Goal: Task Accomplishment & Management: Use online tool/utility

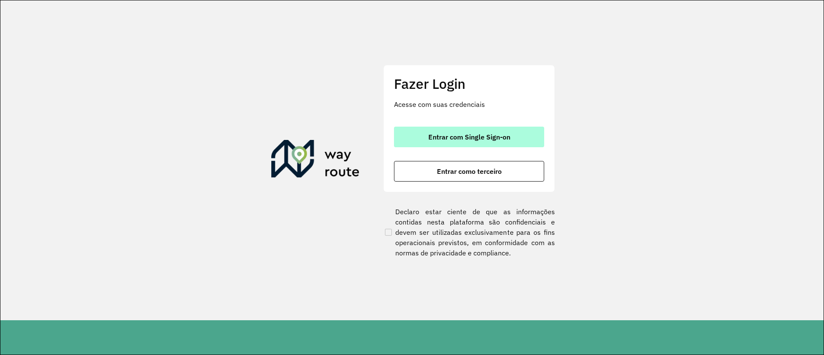
click at [407, 134] on button "Entrar com Single Sign-on" at bounding box center [469, 137] width 150 height 21
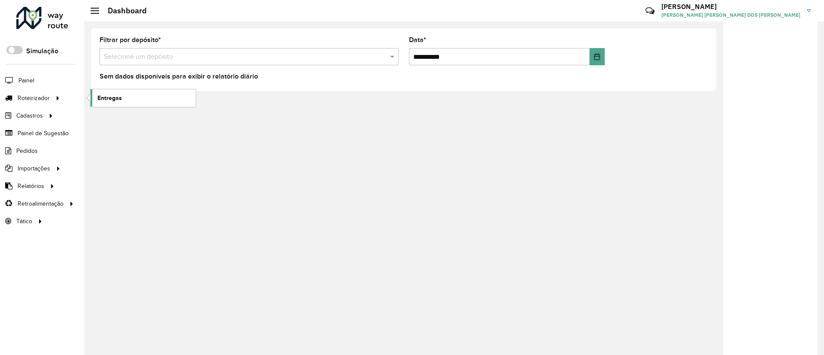
click at [114, 100] on span "Entregas" at bounding box center [109, 98] width 24 height 9
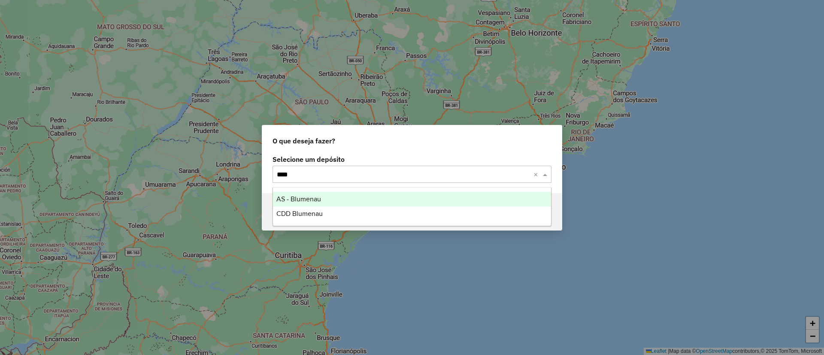
type input "*****"
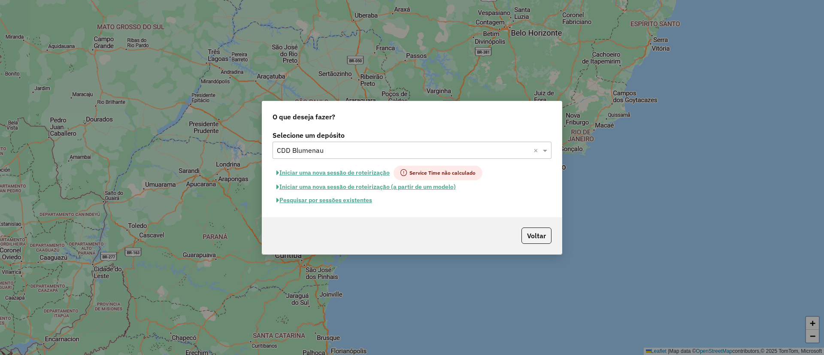
click at [335, 198] on button "Pesquisar por sessões existentes" at bounding box center [324, 200] width 103 height 13
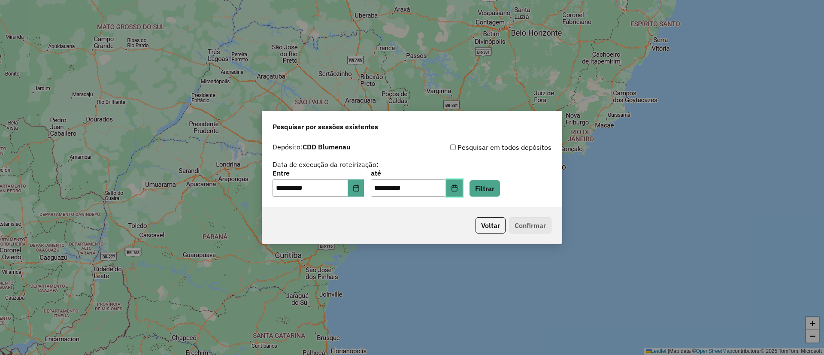
click at [463, 185] on button "Choose Date" at bounding box center [454, 187] width 16 height 17
click at [500, 191] on button "Filtrar" at bounding box center [485, 188] width 30 height 16
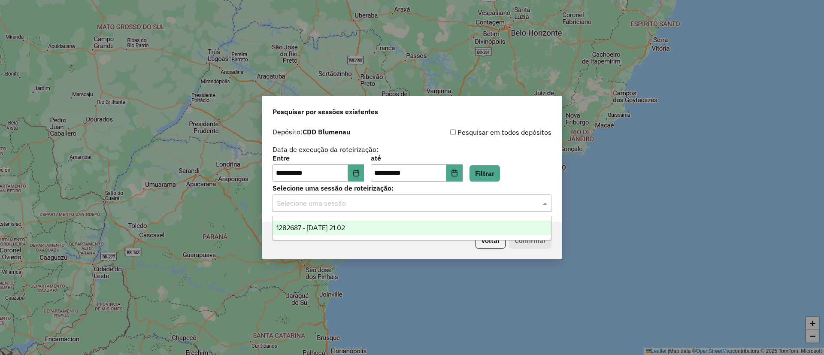
click at [412, 202] on input "text" at bounding box center [403, 203] width 253 height 10
click at [395, 226] on div "1282687 - 25/09/2025 21:02" at bounding box center [412, 228] width 278 height 15
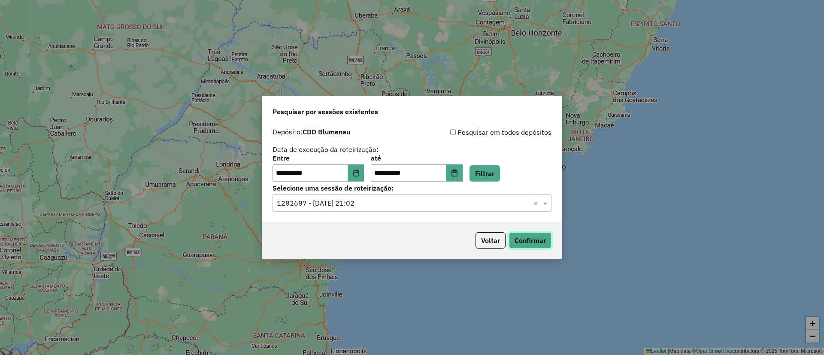
click at [535, 243] on button "Confirmar" at bounding box center [530, 240] width 42 height 16
click at [488, 241] on button "Voltar" at bounding box center [491, 240] width 30 height 16
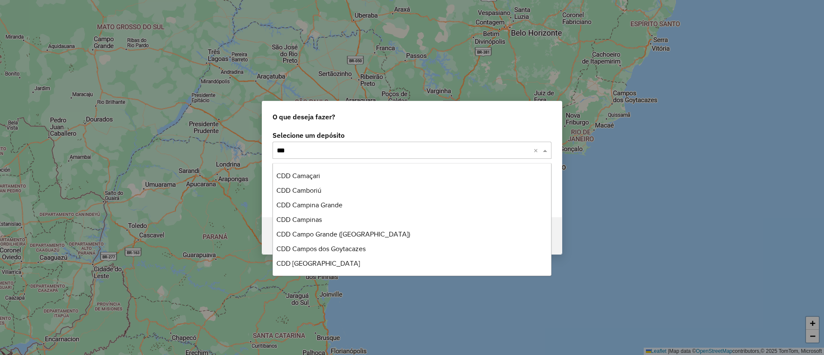
scroll to position [88, 0]
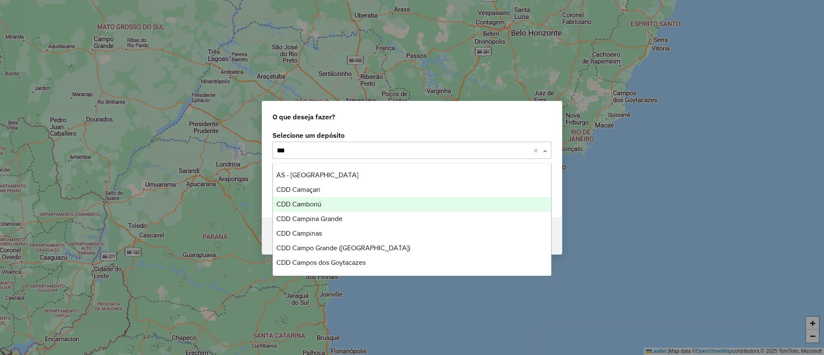
type input "****"
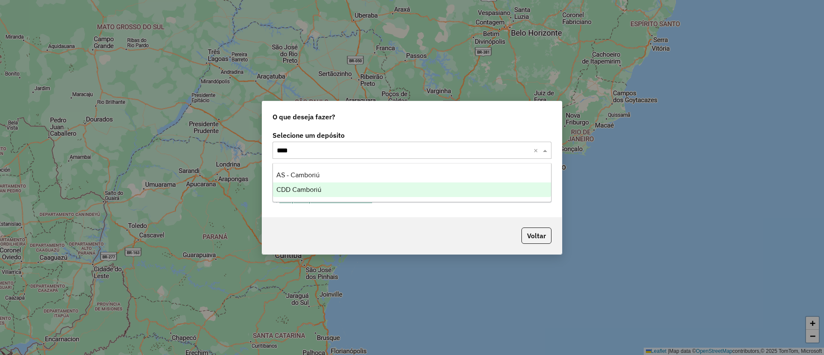
scroll to position [0, 0]
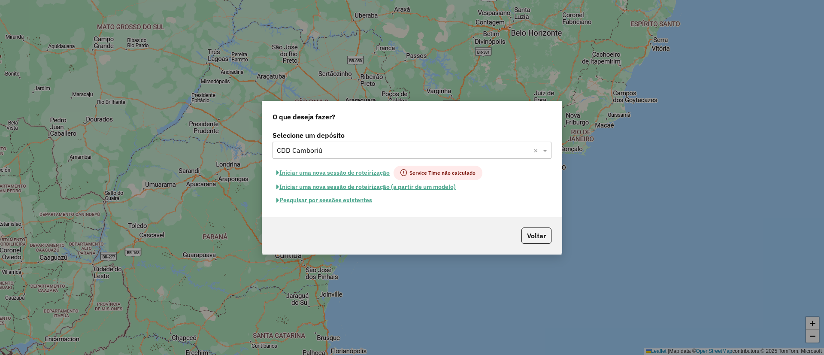
click at [329, 199] on button "Pesquisar por sessões existentes" at bounding box center [324, 200] width 103 height 13
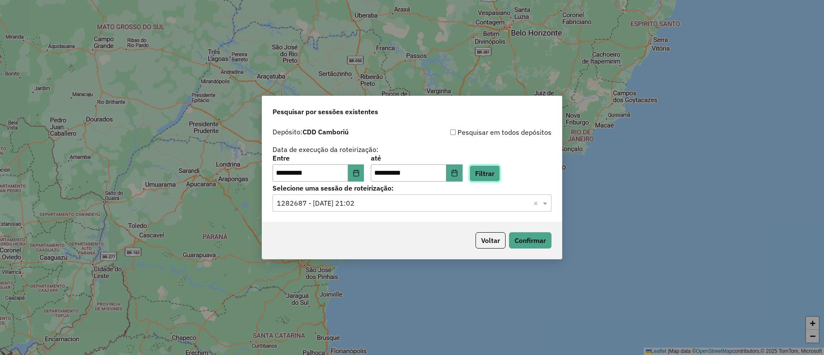
click at [495, 176] on button "Filtrar" at bounding box center [485, 173] width 30 height 16
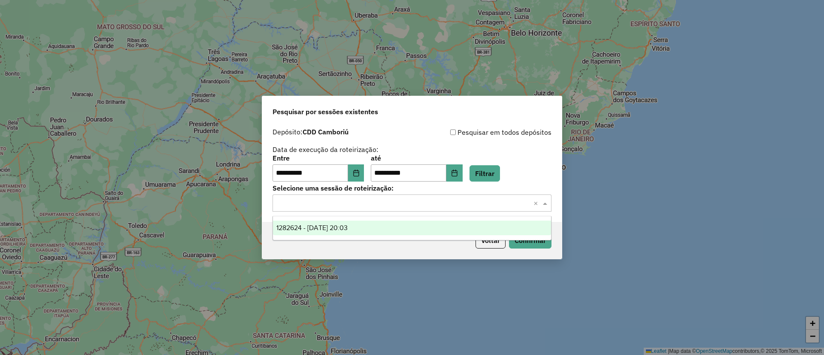
click at [359, 199] on input "text" at bounding box center [403, 203] width 253 height 10
click at [340, 228] on span "1282624 - 25/09/2025 20:03" at bounding box center [311, 227] width 71 height 7
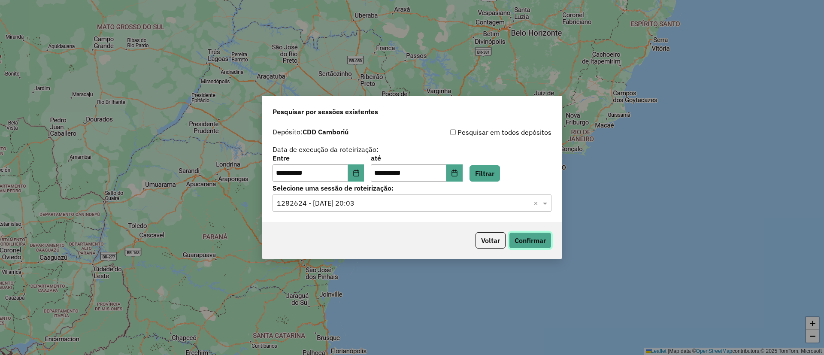
click at [533, 240] on button "Confirmar" at bounding box center [530, 240] width 42 height 16
click at [358, 170] on button "Choose Date" at bounding box center [356, 172] width 16 height 17
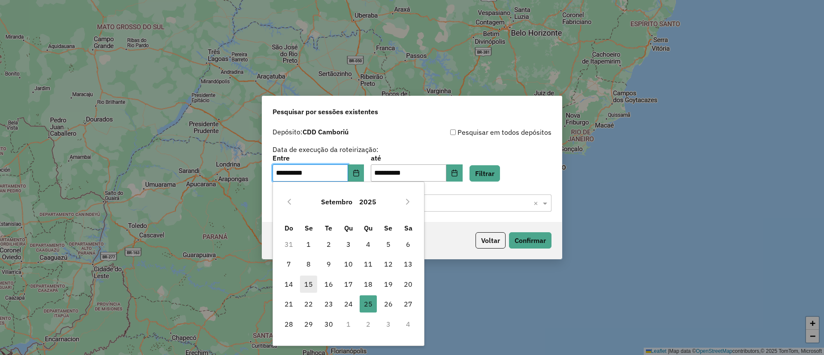
click at [309, 285] on span "15" at bounding box center [308, 284] width 17 height 17
type input "**********"
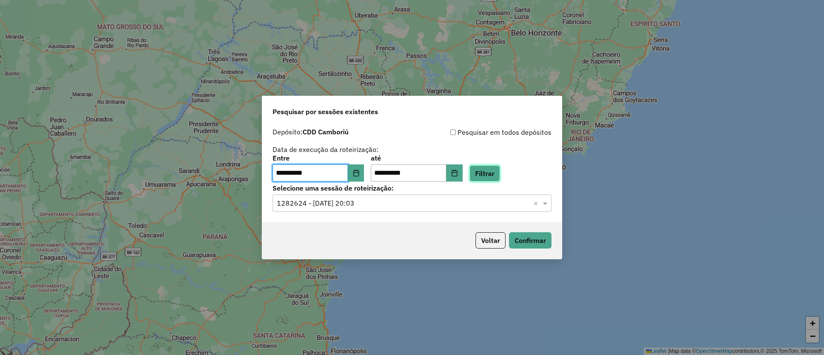
click at [500, 170] on button "Filtrar" at bounding box center [485, 173] width 30 height 16
click at [373, 203] on input "text" at bounding box center [403, 203] width 253 height 10
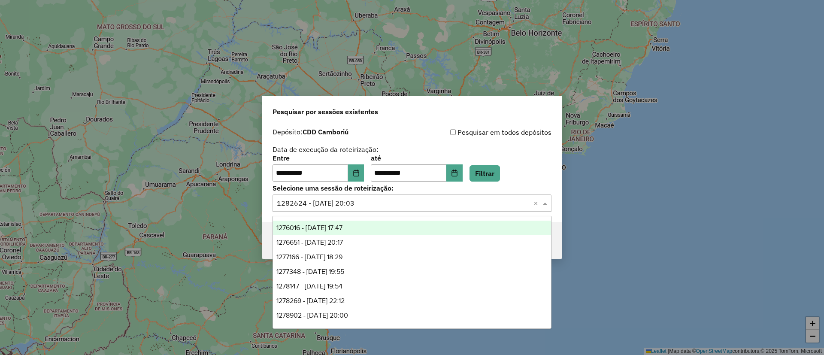
click at [374, 225] on div "1276016 - 15/09/2025 17:47" at bounding box center [412, 228] width 278 height 15
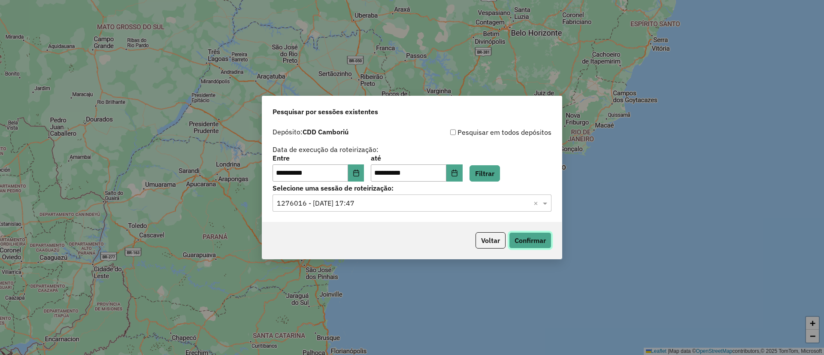
click at [528, 239] on button "Confirmar" at bounding box center [530, 240] width 42 height 16
click at [358, 207] on input "text" at bounding box center [403, 203] width 253 height 10
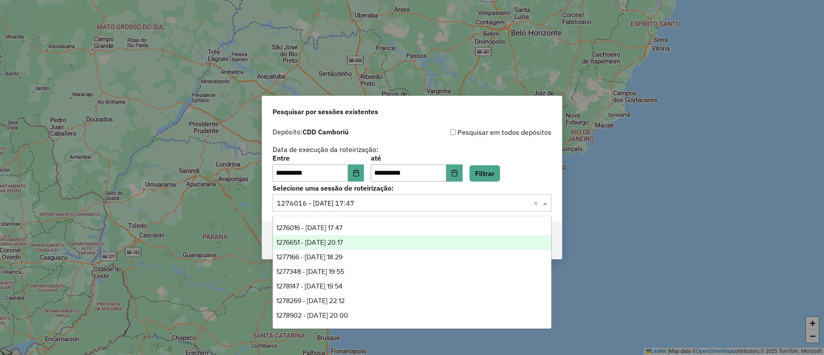
click at [338, 239] on span "1276651 - 16/09/2025 20:17" at bounding box center [309, 242] width 67 height 7
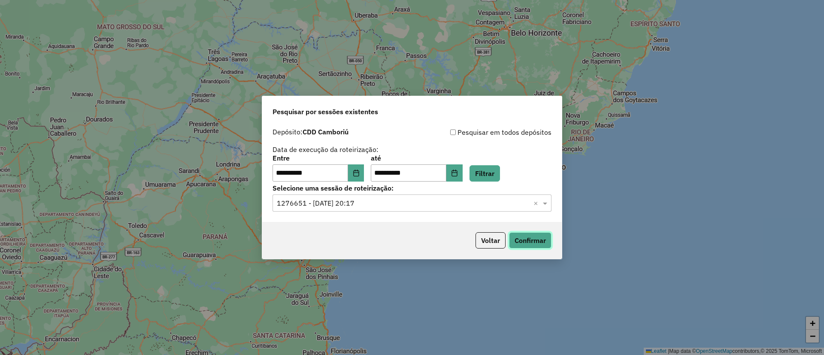
click at [524, 236] on button "Confirmar" at bounding box center [530, 240] width 42 height 16
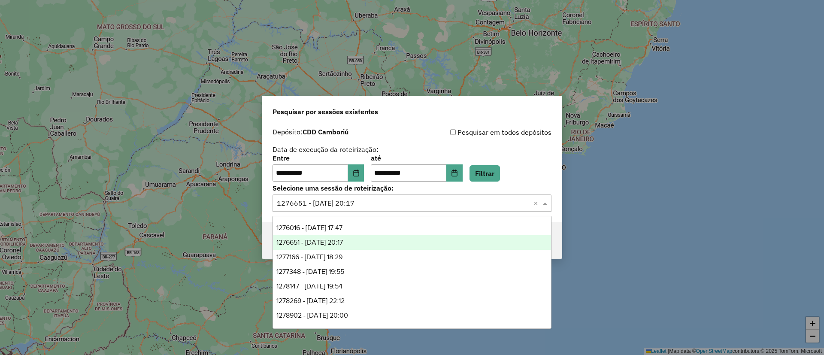
click at [397, 203] on input "text" at bounding box center [403, 203] width 253 height 10
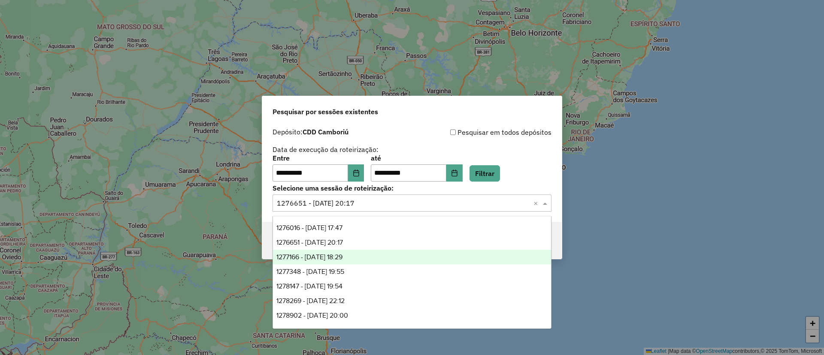
click at [363, 257] on div "1277166 - 17/09/2025 18:29" at bounding box center [412, 257] width 278 height 15
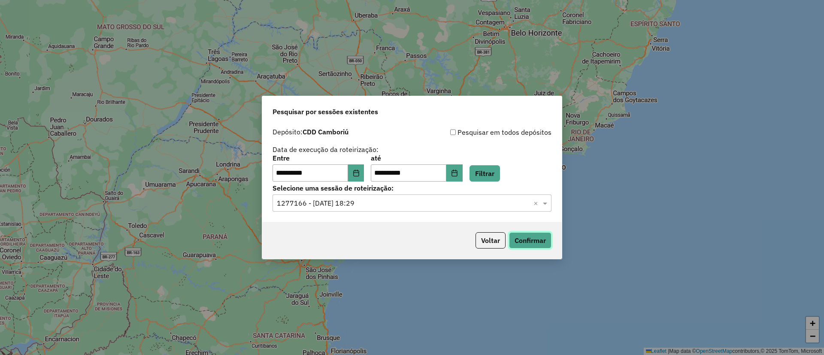
click at [522, 241] on button "Confirmar" at bounding box center [530, 240] width 42 height 16
click at [374, 202] on input "text" at bounding box center [403, 203] width 253 height 10
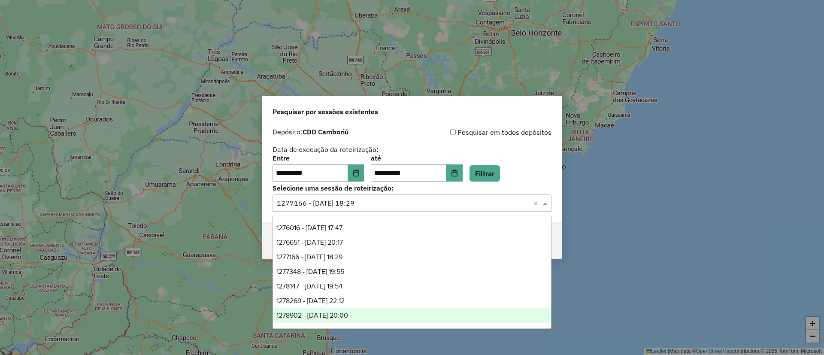
click at [348, 312] on span "1278902 - 19/09/2025 20:00" at bounding box center [312, 315] width 72 height 7
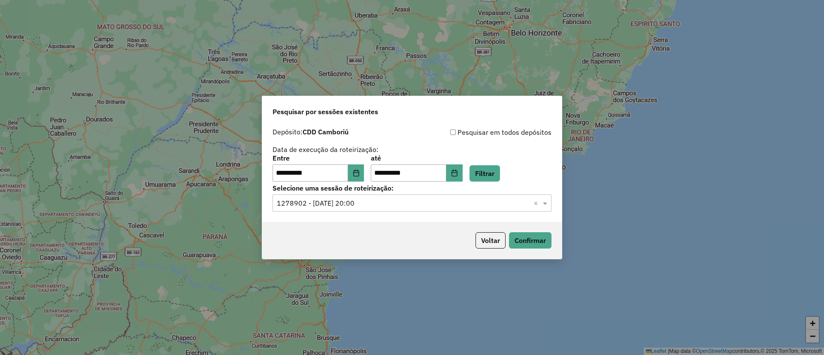
click at [387, 206] on input "text" at bounding box center [403, 203] width 253 height 10
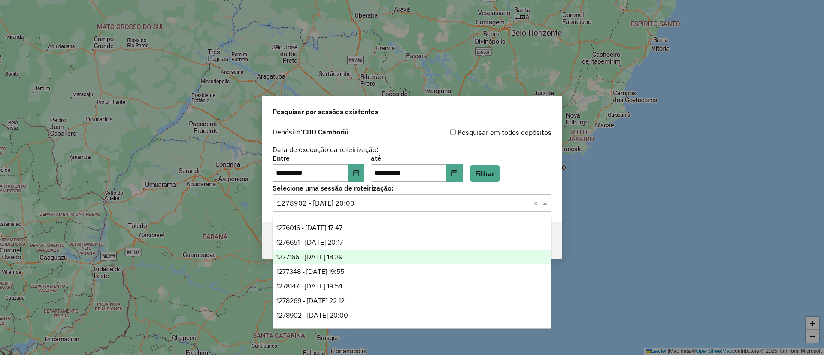
scroll to position [64, 0]
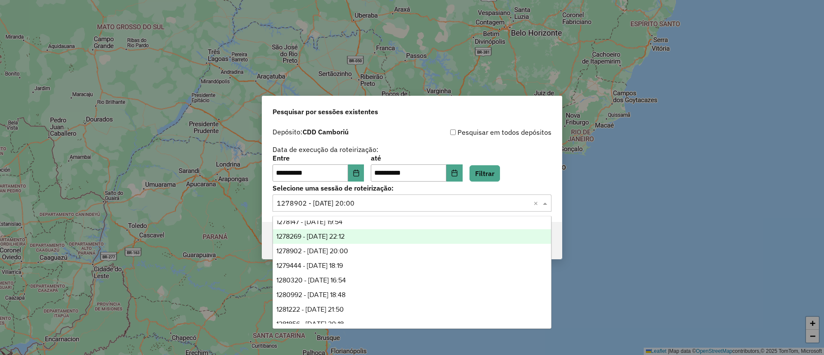
drag, startPoint x: 552, startPoint y: 175, endPoint x: 531, endPoint y: 235, distance: 63.4
click at [551, 175] on div "**********" at bounding box center [412, 173] width 300 height 98
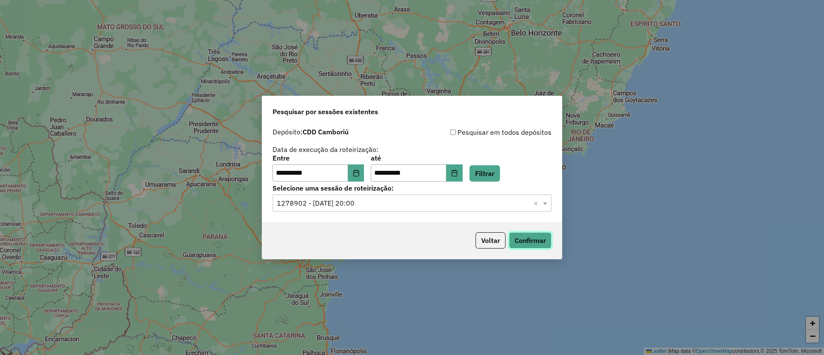
click at [530, 242] on button "Confirmar" at bounding box center [530, 240] width 42 height 16
click at [330, 202] on input "text" at bounding box center [403, 203] width 253 height 10
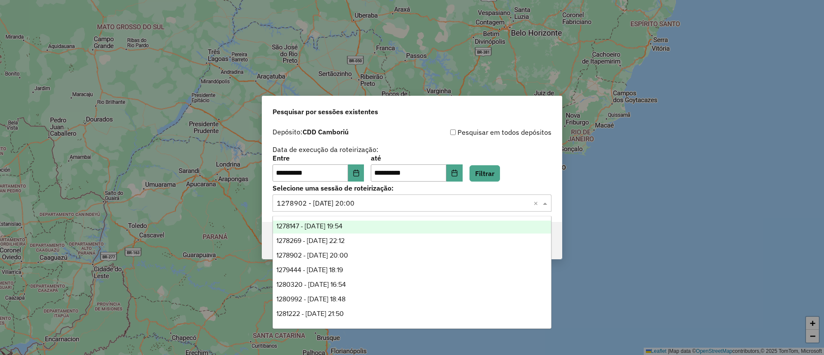
scroll to position [87, 0]
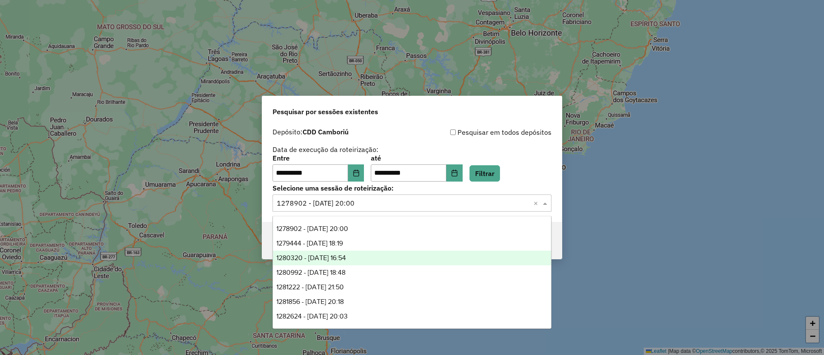
click at [337, 257] on span "1280320 - 22/09/2025 16:54" at bounding box center [311, 257] width 70 height 7
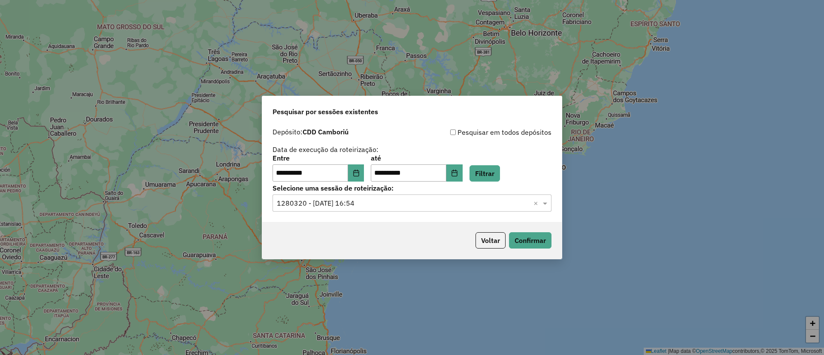
click at [528, 230] on div "Voltar Confirmar" at bounding box center [412, 240] width 300 height 37
click at [527, 240] on button "Confirmar" at bounding box center [530, 240] width 42 height 16
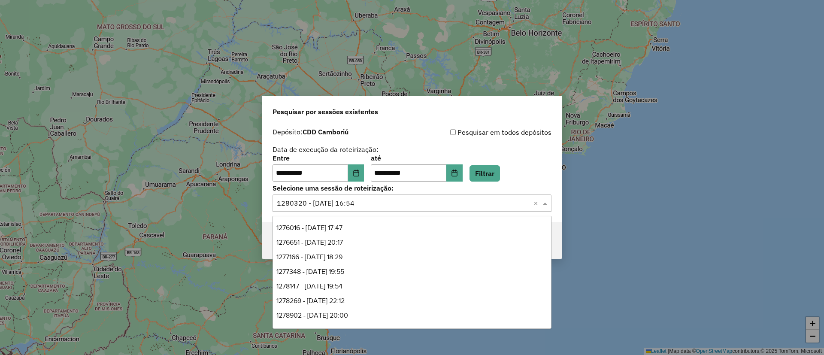
click at [359, 204] on input "text" at bounding box center [403, 203] width 253 height 10
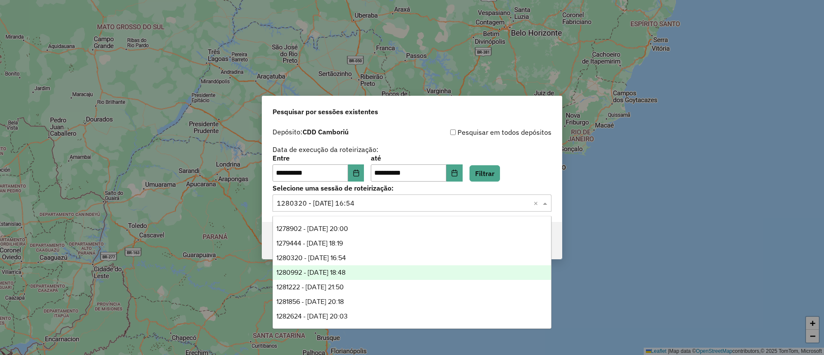
click at [370, 275] on div "1280992 - 23/09/2025 18:48" at bounding box center [412, 272] width 278 height 15
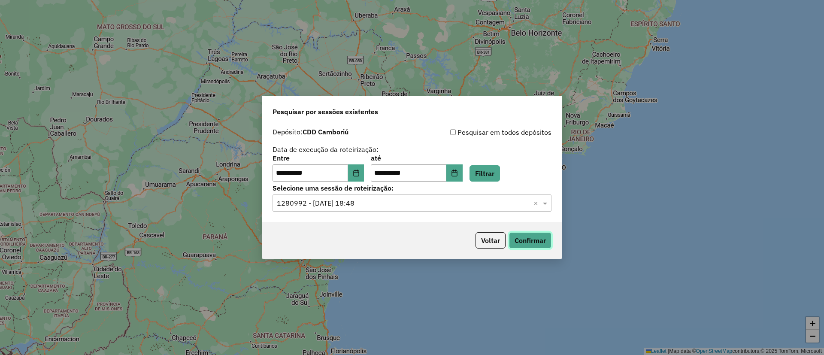
click at [534, 243] on button "Confirmar" at bounding box center [530, 240] width 42 height 16
click at [345, 194] on div "Selecione uma sessão × 1280992 - 23/09/2025 18:48 ×" at bounding box center [412, 202] width 279 height 17
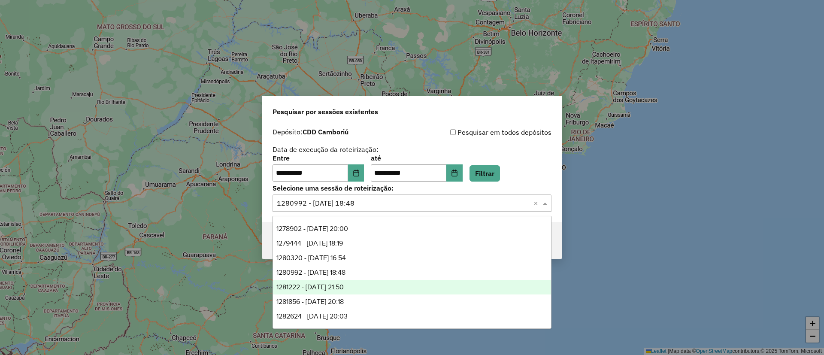
click at [370, 288] on div "1281222 - 23/09/2025 21:50" at bounding box center [412, 287] width 278 height 15
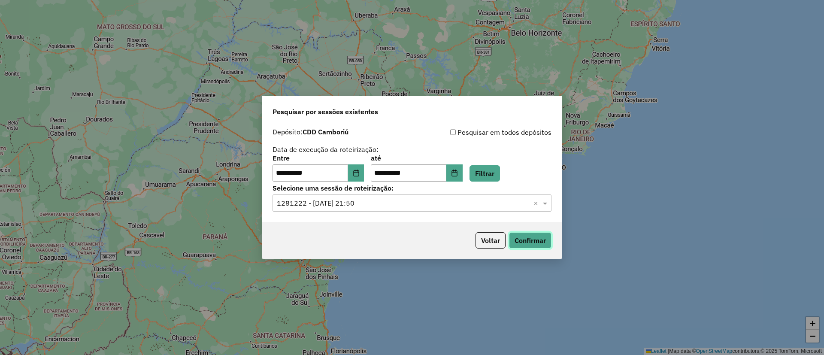
click at [521, 241] on button "Confirmar" at bounding box center [530, 240] width 42 height 16
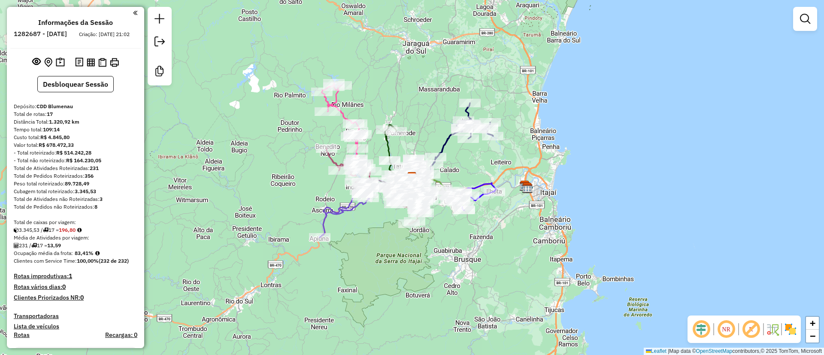
click at [750, 330] on em at bounding box center [751, 329] width 21 height 21
click at [791, 330] on img at bounding box center [791, 329] width 14 height 14
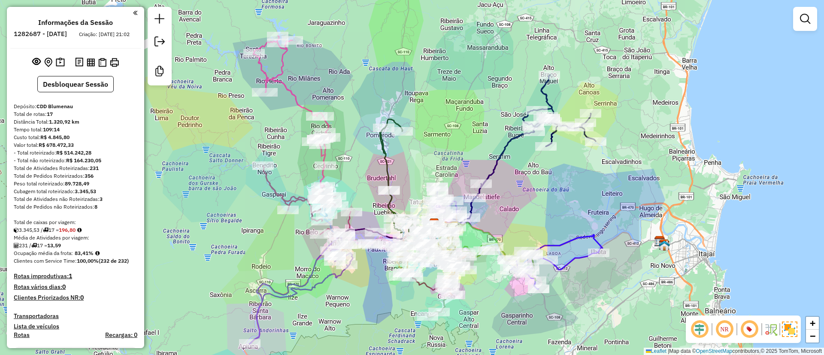
click at [789, 330] on img at bounding box center [789, 328] width 15 height 15
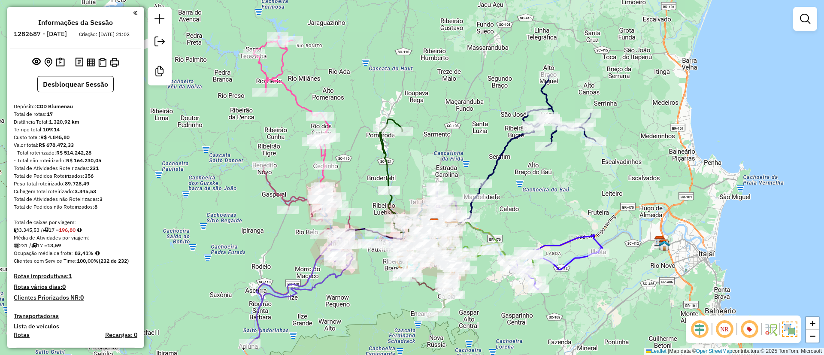
click at [789, 330] on img at bounding box center [789, 328] width 15 height 15
click at [789, 330] on img at bounding box center [791, 329] width 14 height 14
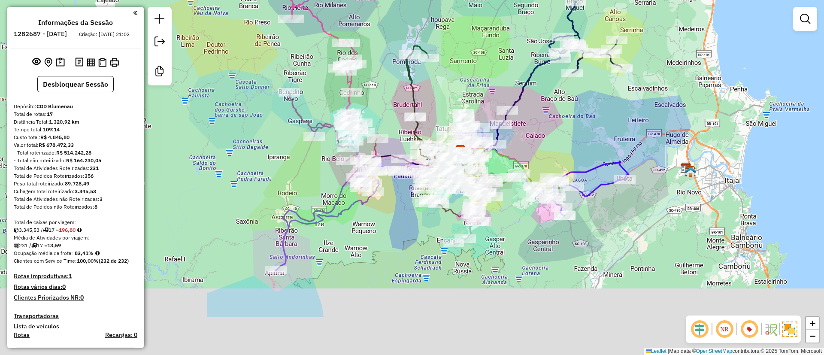
drag, startPoint x: 224, startPoint y: 242, endPoint x: 250, endPoint y: 168, distance: 78.7
click at [250, 168] on div "Janela de atendimento Grade de atendimento Capacidade Transportadoras Veículos …" at bounding box center [412, 177] width 824 height 355
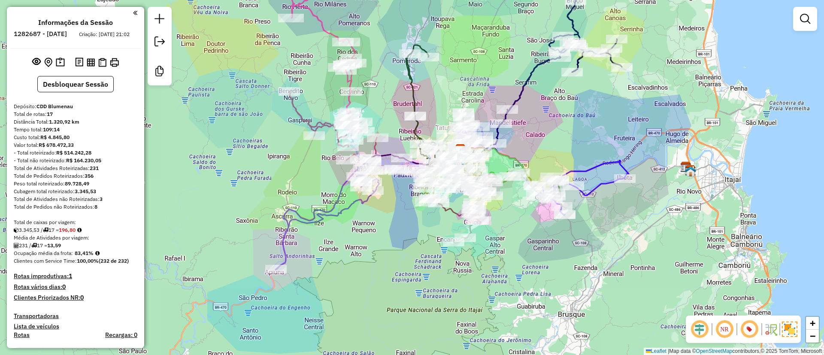
click at [333, 211] on icon at bounding box center [362, 212] width 172 height 115
select select "**********"
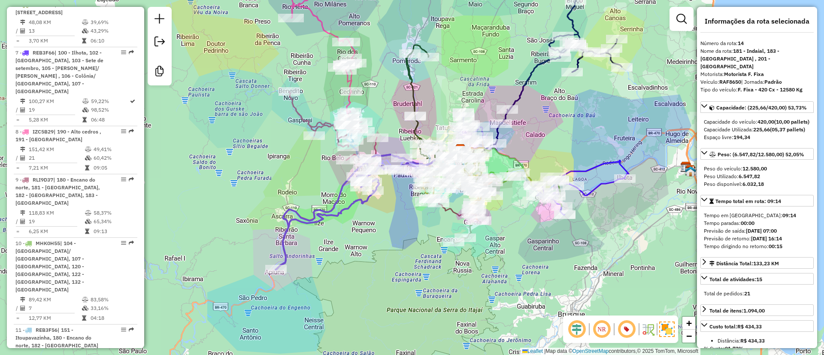
scroll to position [1185, 0]
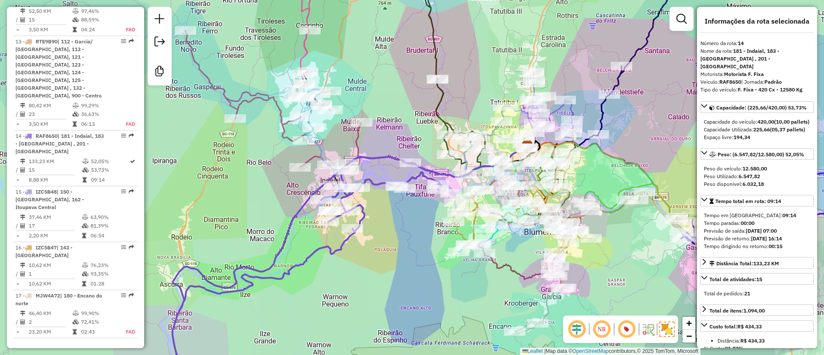
drag, startPoint x: 428, startPoint y: 109, endPoint x: 415, endPoint y: 127, distance: 21.8
click at [415, 127] on div "Janela de atendimento Grade de atendimento Capacidade Transportadoras Veículos …" at bounding box center [412, 177] width 824 height 355
click at [299, 208] on icon at bounding box center [329, 272] width 343 height 230
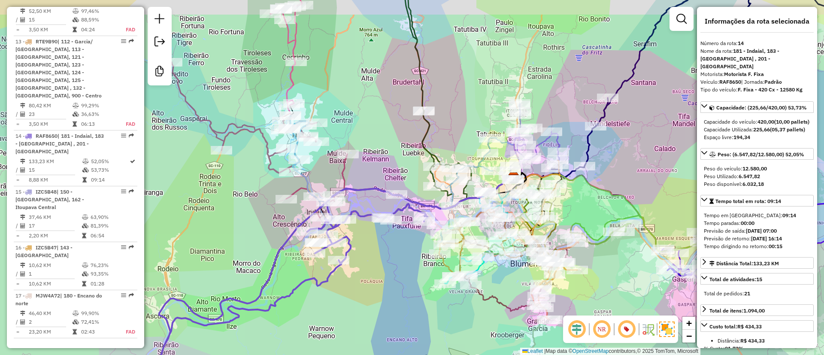
drag, startPoint x: 236, startPoint y: 188, endPoint x: 226, endPoint y: 217, distance: 30.9
click at [221, 220] on div "Janela de atendimento Grade de atendimento Capacidade Transportadoras Veículos …" at bounding box center [412, 177] width 824 height 355
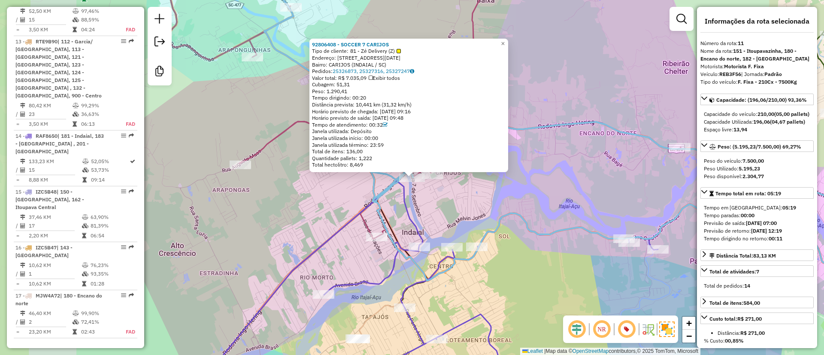
scroll to position [995, 0]
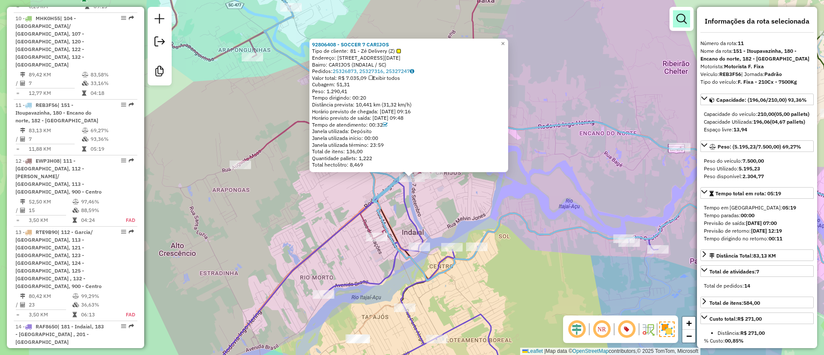
click at [677, 17] on em at bounding box center [681, 19] width 10 height 10
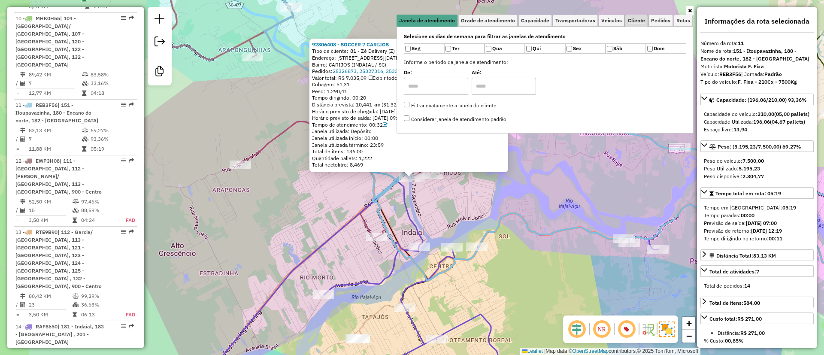
click at [636, 21] on span "Cliente" at bounding box center [636, 20] width 17 height 5
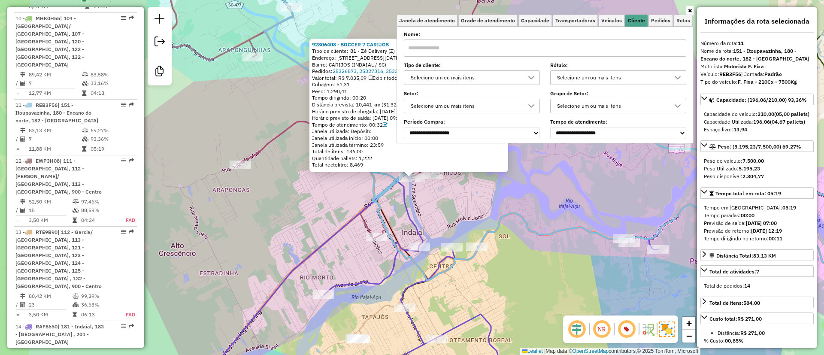
click at [469, 77] on div "Selecione um ou mais itens" at bounding box center [465, 78] width 115 height 14
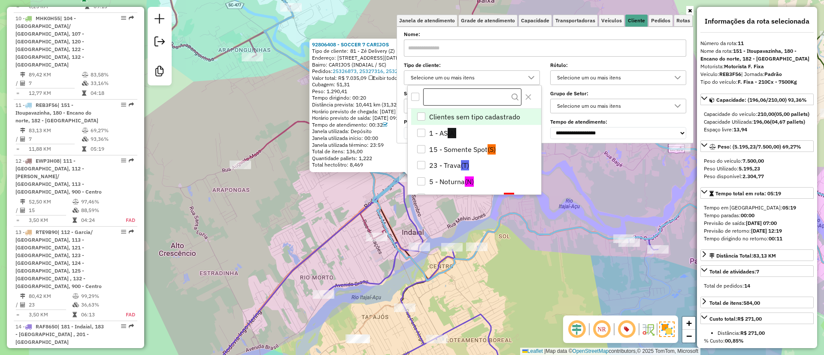
scroll to position [5, 30]
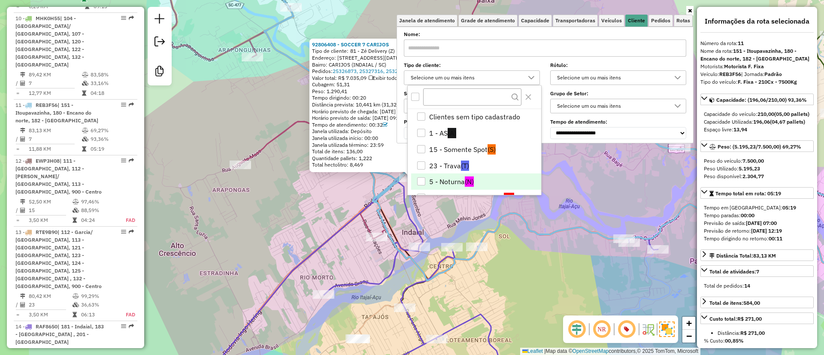
click at [450, 181] on li "5 - Noturna (N)" at bounding box center [476, 181] width 130 height 16
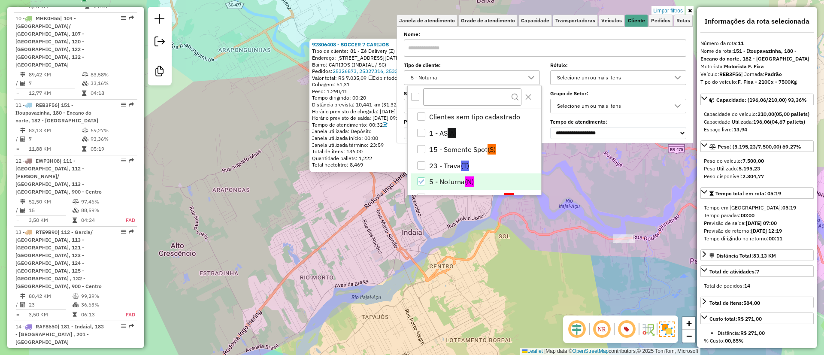
click at [278, 245] on div "92806408 - SOCCER 7 CARIJOS Tipo de cliente: 81 - Zé Delivery (Z) Endereço: R R…" at bounding box center [412, 177] width 824 height 355
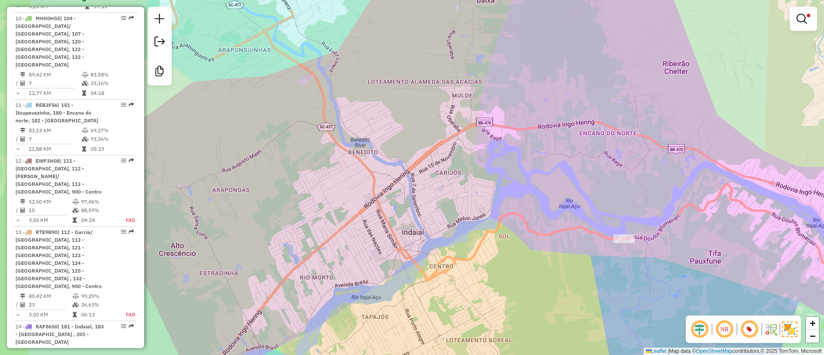
click at [271, 203] on div "Limpar filtros Janela de atendimento Grade de atendimento Capacidade Transporta…" at bounding box center [412, 177] width 824 height 355
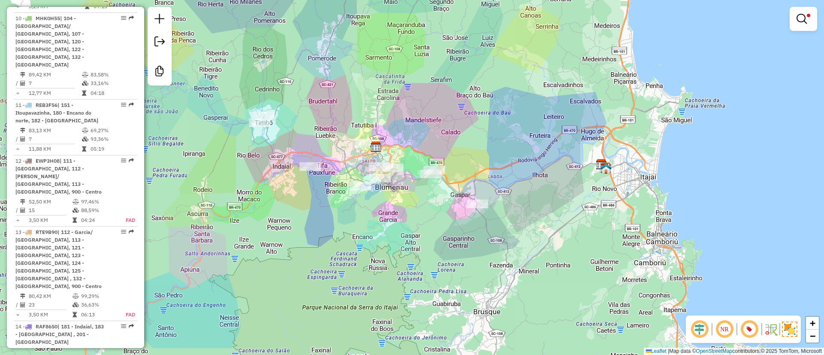
drag, startPoint x: 402, startPoint y: 265, endPoint x: 367, endPoint y: 209, distance: 66.1
click at [366, 209] on div "Limpar filtros Janela de atendimento Grade de atendimento Capacidade Transporta…" at bounding box center [412, 177] width 824 height 355
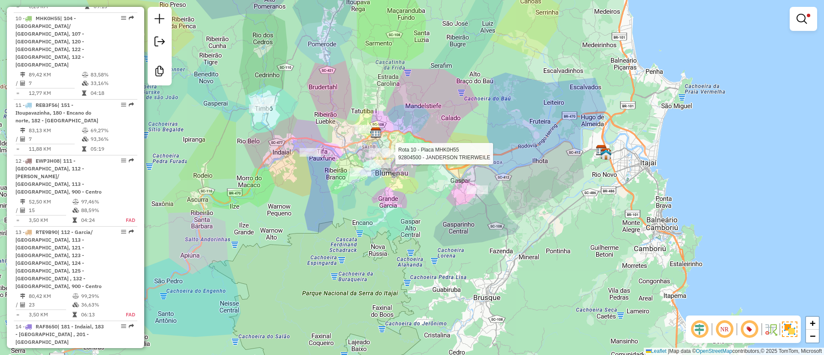
select select "**********"
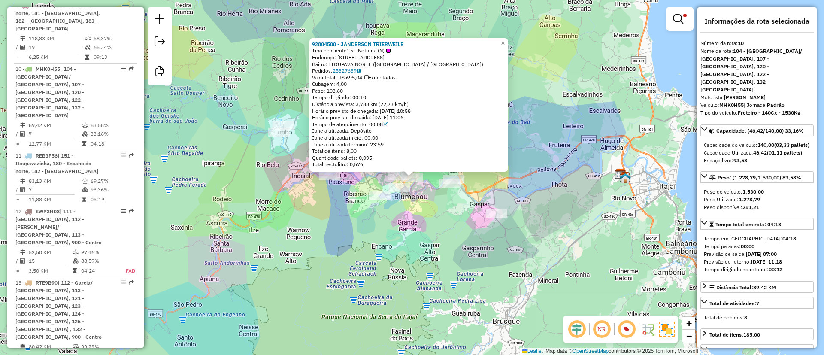
scroll to position [931, 0]
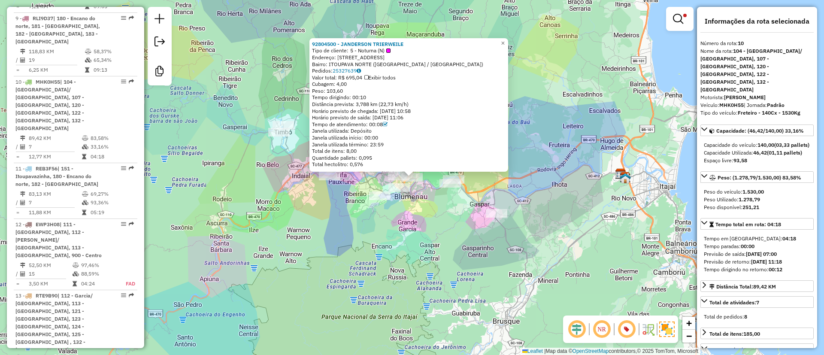
click at [315, 242] on div "92804500 - JANDERSON TRIERWEILE Tipo de cliente: 5 - Noturna (N) Endereço: R SA…" at bounding box center [412, 177] width 824 height 355
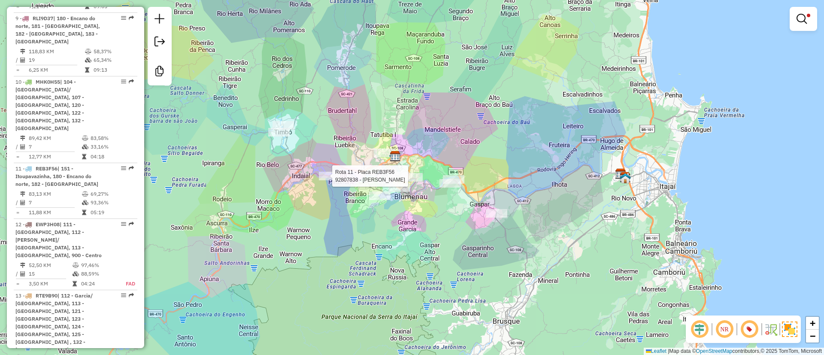
select select "**********"
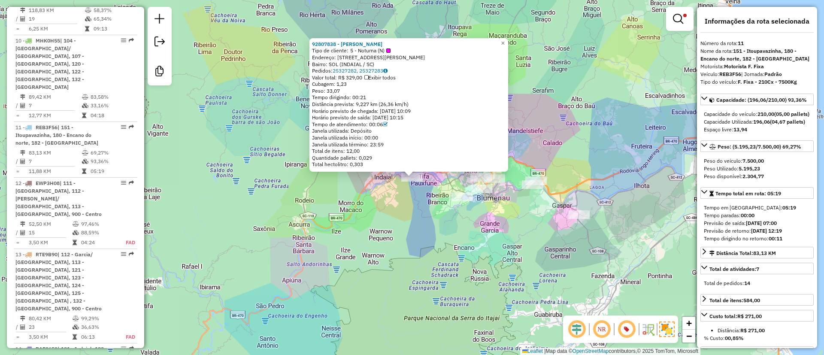
scroll to position [995, 0]
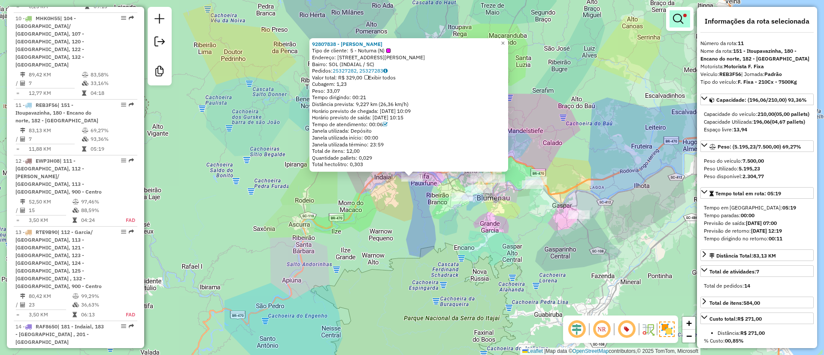
click at [679, 16] on em at bounding box center [678, 19] width 10 height 10
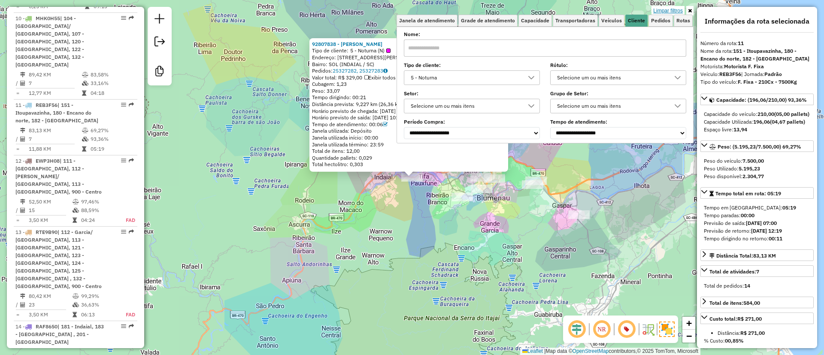
click at [667, 10] on link "Limpar filtros" at bounding box center [668, 10] width 33 height 9
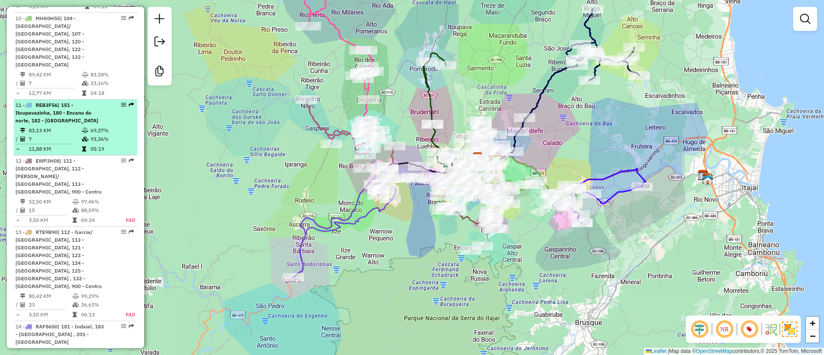
select select "**********"
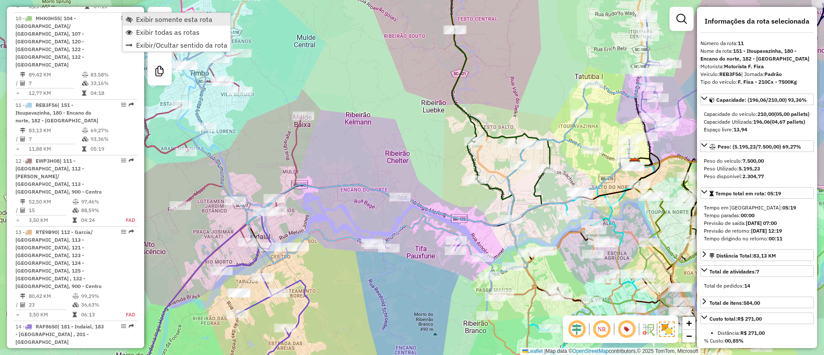
click at [168, 19] on span "Exibir somente esta rota" at bounding box center [174, 19] width 76 height 7
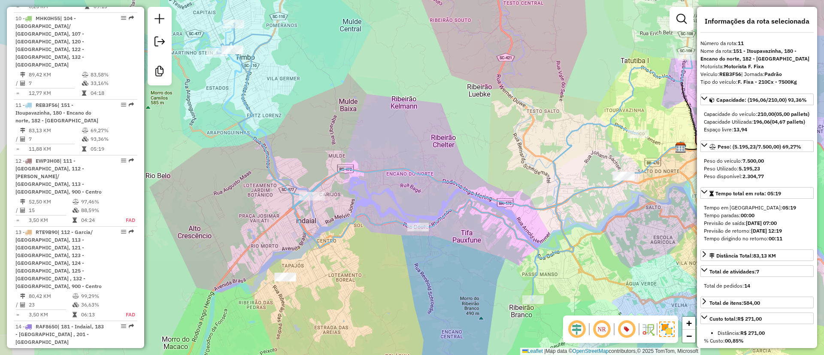
drag, startPoint x: 350, startPoint y: 133, endPoint x: 400, endPoint y: 111, distance: 54.4
click at [412, 103] on div "Janela de atendimento Grade de atendimento Capacidade Transportadoras Veículos …" at bounding box center [412, 177] width 824 height 355
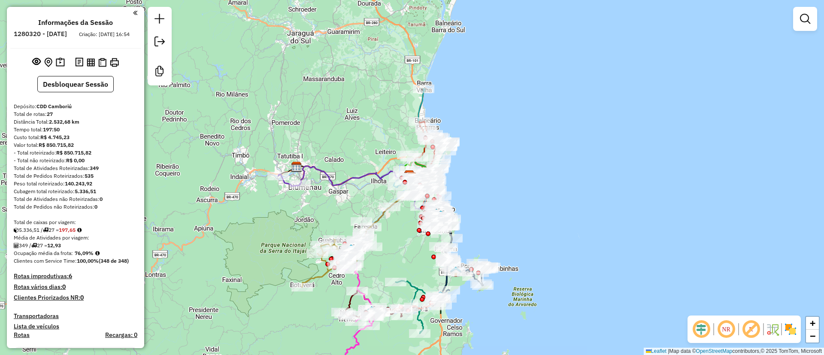
click at [753, 327] on em at bounding box center [751, 329] width 21 height 21
click at [795, 330] on img at bounding box center [791, 329] width 14 height 14
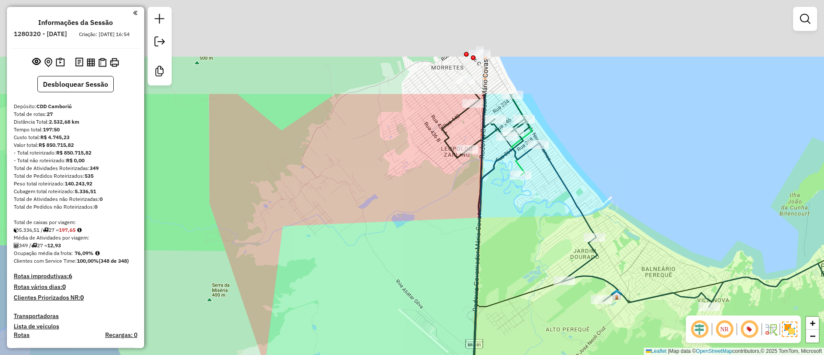
drag, startPoint x: 361, startPoint y: 128, endPoint x: 435, endPoint y: 310, distance: 195.8
click at [435, 310] on div "Janela de atendimento Grade de atendimento Capacidade Transportadoras Veículos …" at bounding box center [412, 177] width 824 height 355
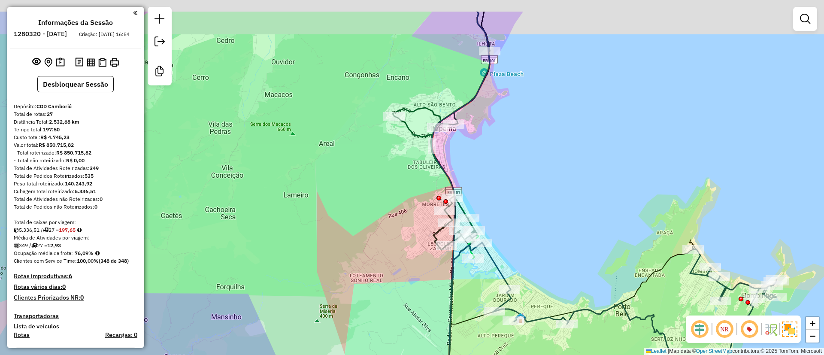
drag, startPoint x: 567, startPoint y: 190, endPoint x: 556, endPoint y: 307, distance: 117.2
click at [556, 307] on div "Janela de atendimento Grade de atendimento Capacidade Transportadoras Veículos …" at bounding box center [412, 177] width 824 height 355
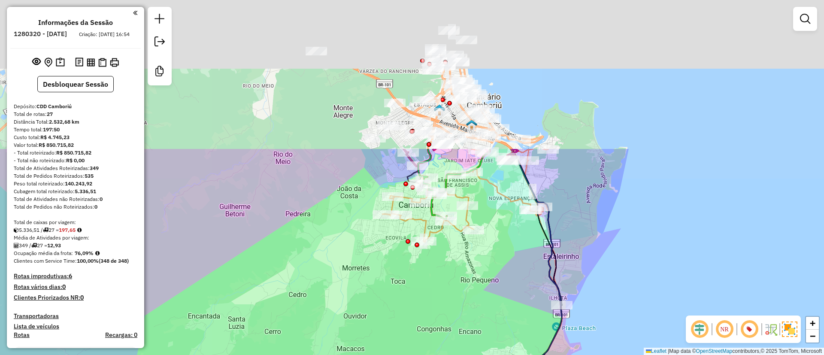
drag, startPoint x: 552, startPoint y: 156, endPoint x: 628, endPoint y: 341, distance: 199.7
click at [628, 341] on div "Janela de atendimento Grade de atendimento Capacidade Transportadoras Veículos …" at bounding box center [412, 177] width 824 height 355
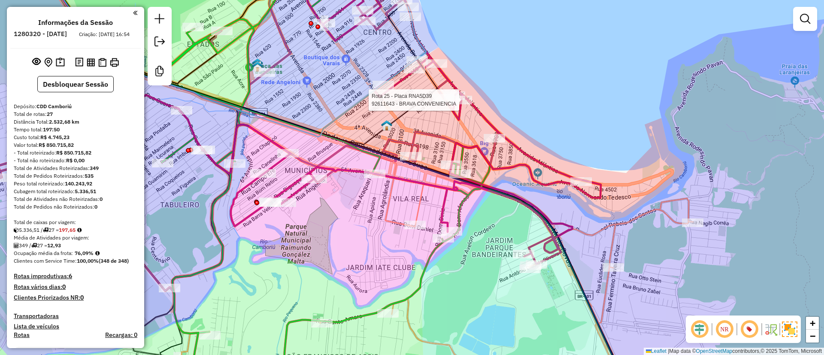
select select "**********"
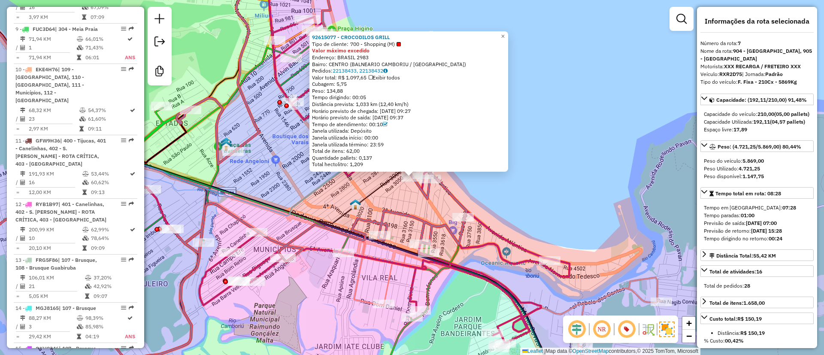
scroll to position [648, 0]
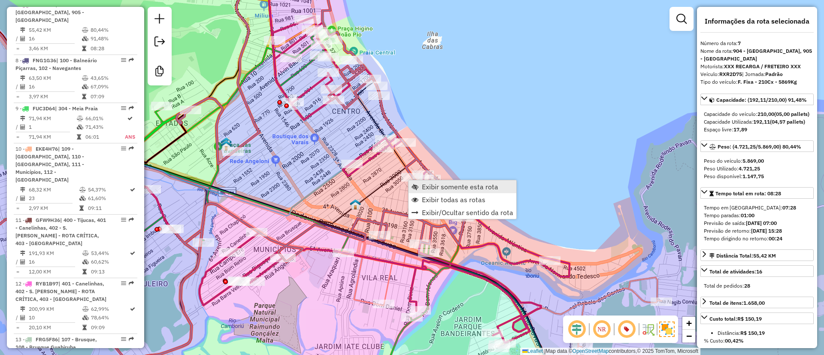
click at [439, 187] on span "Exibir somente esta rota" at bounding box center [460, 186] width 76 height 7
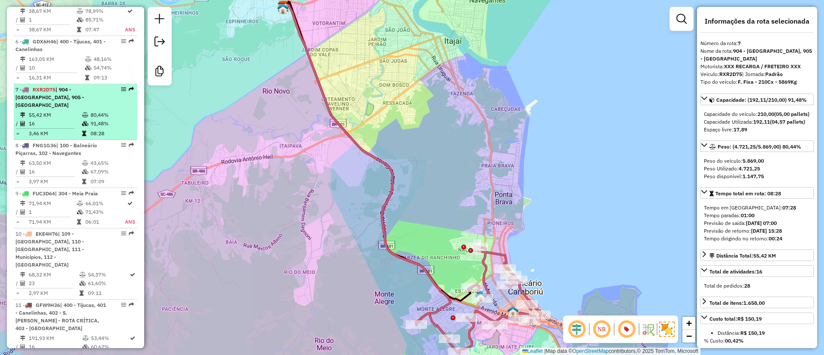
scroll to position [579, 0]
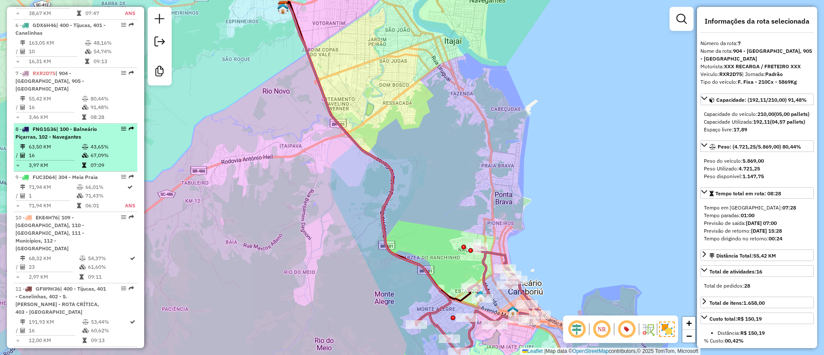
click at [71, 140] on div "8 - FNG1G36 | 100 - Balneário Piçarras, 102 - Navegantes" at bounding box center [60, 132] width 91 height 15
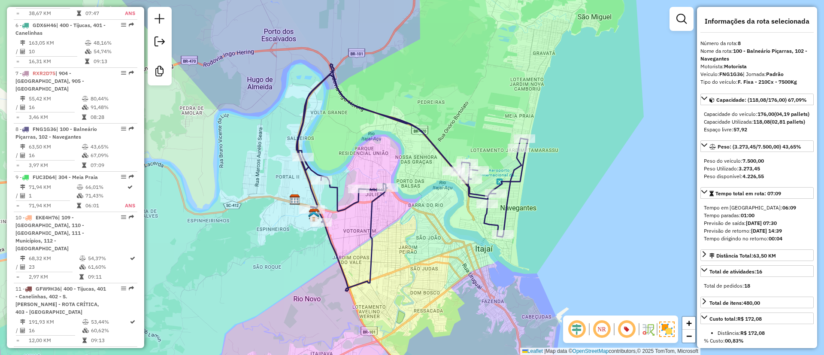
click at [401, 119] on icon at bounding box center [412, 177] width 231 height 227
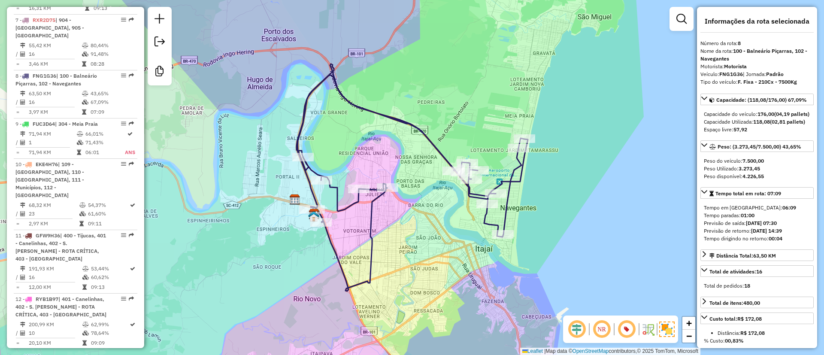
scroll to position [696, 0]
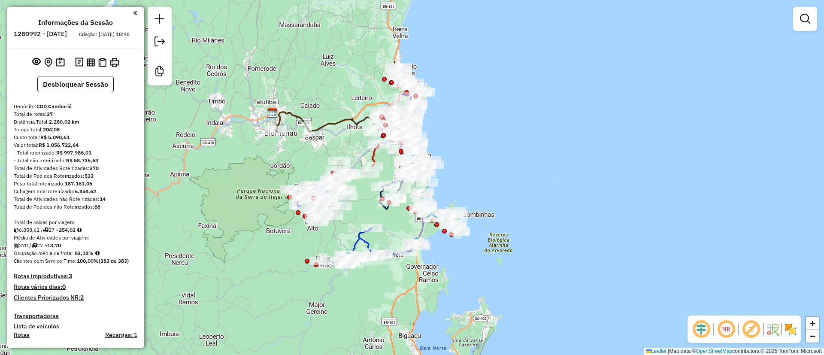
drag, startPoint x: 315, startPoint y: 85, endPoint x: 297, endPoint y: 36, distance: 51.9
click at [291, 3] on div "Janela de atendimento Grade de atendimento Capacidade Transportadoras Veículos …" at bounding box center [412, 177] width 824 height 355
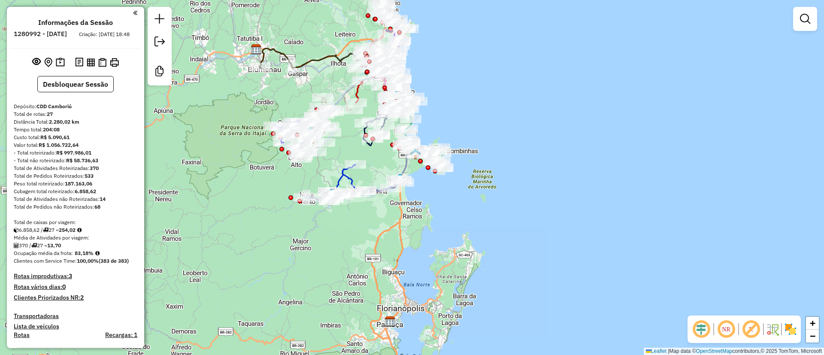
click at [750, 327] on em at bounding box center [751, 329] width 21 height 21
click at [791, 332] on img at bounding box center [791, 329] width 14 height 14
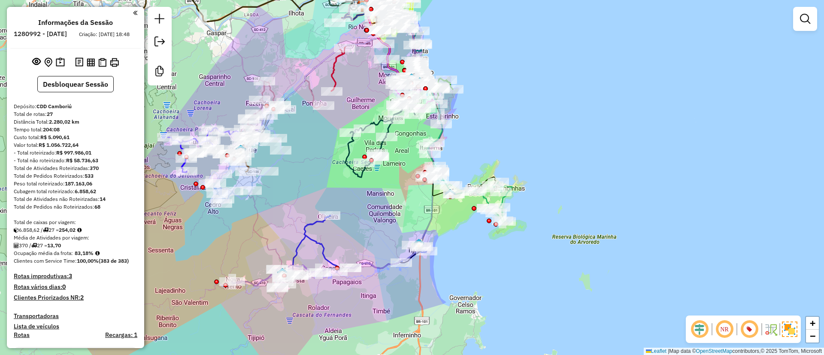
select select "**********"
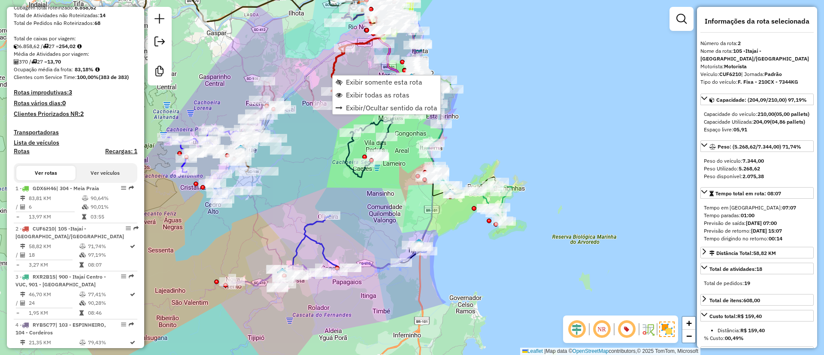
scroll to position [408, 0]
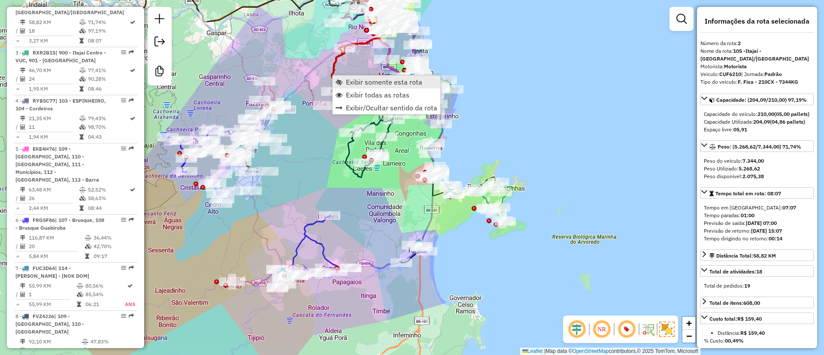
click at [361, 83] on span "Exibir somente esta rota" at bounding box center [384, 82] width 76 height 7
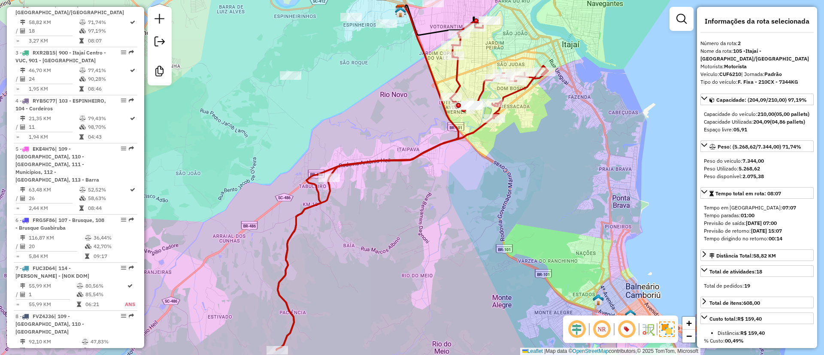
click at [330, 93] on div "Janela de atendimento Grade de atendimento Capacidade Transportadoras Veículos …" at bounding box center [412, 177] width 824 height 355
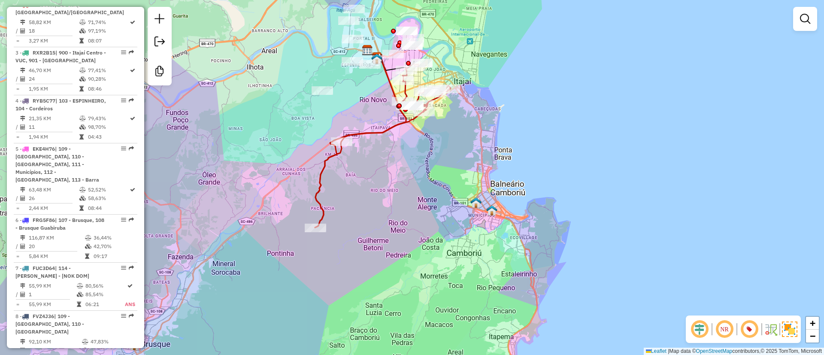
click at [364, 130] on icon at bounding box center [383, 146] width 136 height 164
select select "**********"
